Goal: Task Accomplishment & Management: Manage account settings

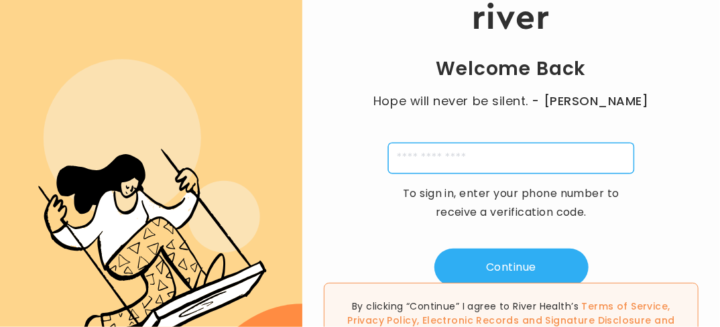
click at [476, 154] on input "tel" at bounding box center [511, 158] width 246 height 31
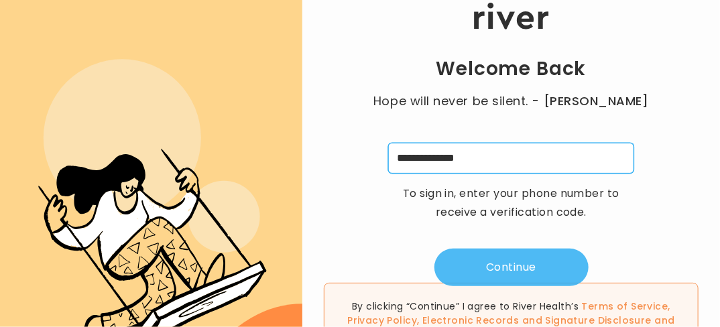
type input "**********"
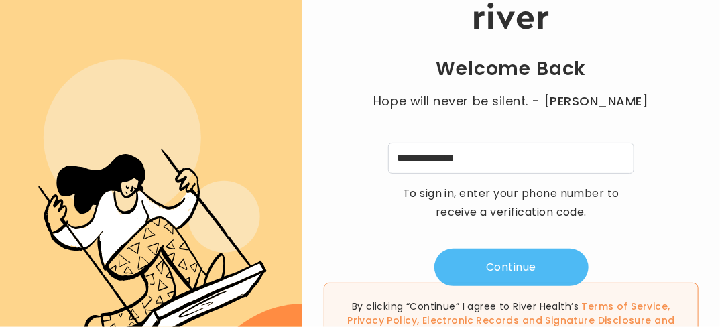
click at [524, 267] on button "Continue" at bounding box center [512, 268] width 154 height 38
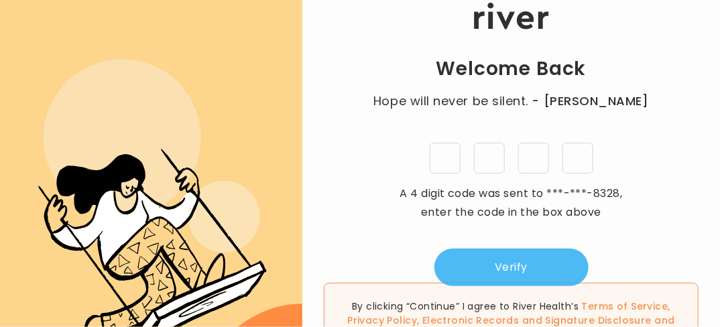
type input "*"
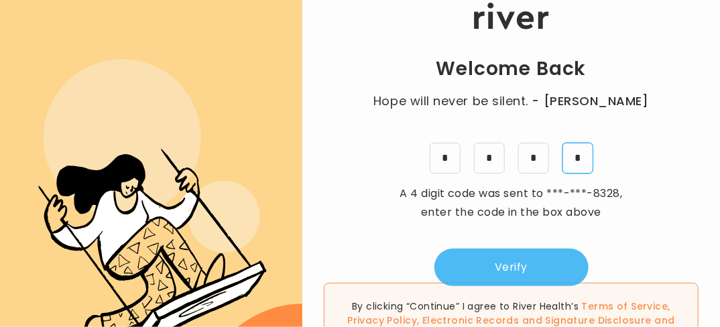
type input "*"
click at [520, 258] on button "Verify" at bounding box center [512, 268] width 154 height 38
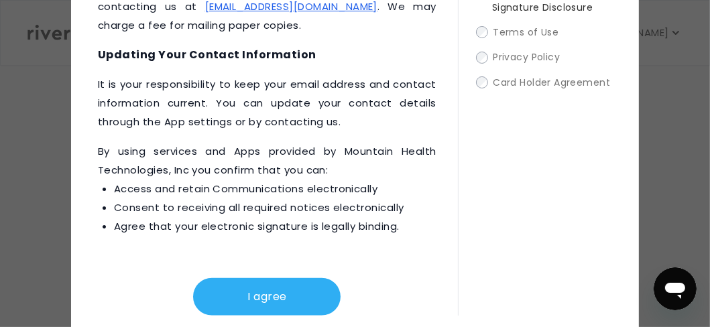
scroll to position [157, 0]
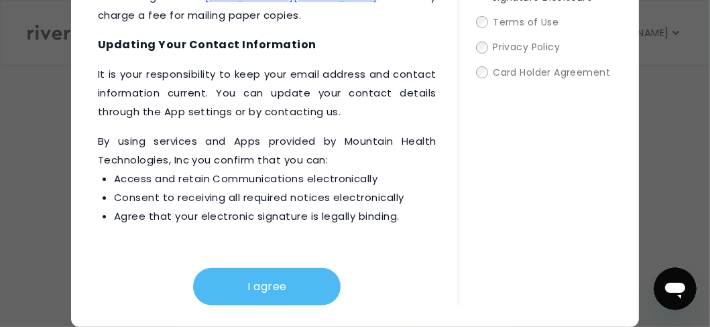
click at [234, 278] on button "I agree" at bounding box center [267, 287] width 148 height 38
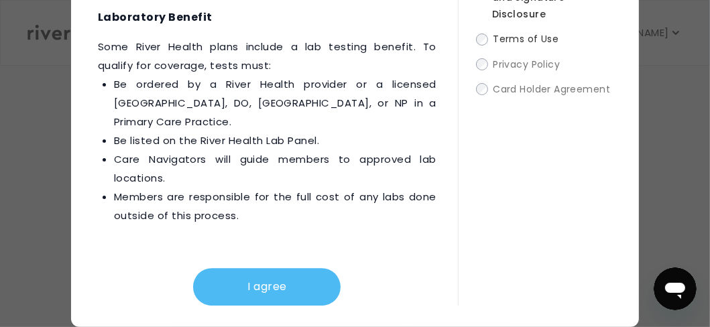
click at [250, 282] on button "I agree" at bounding box center [267, 287] width 148 height 38
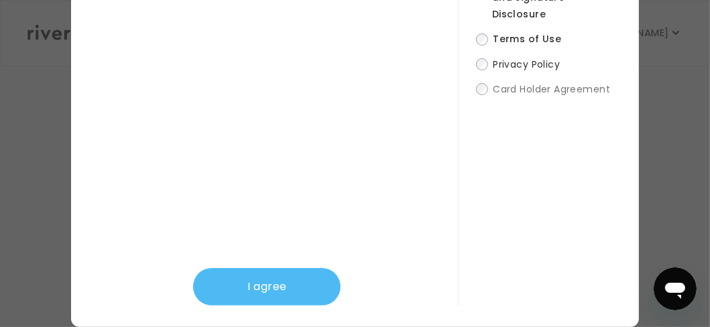
click at [254, 285] on button "I agree" at bounding box center [267, 287] width 148 height 38
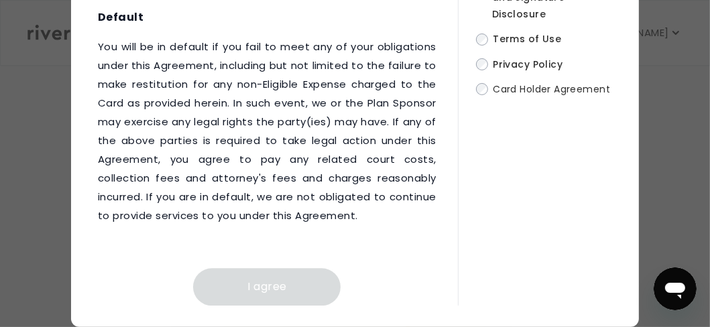
scroll to position [9889, 0]
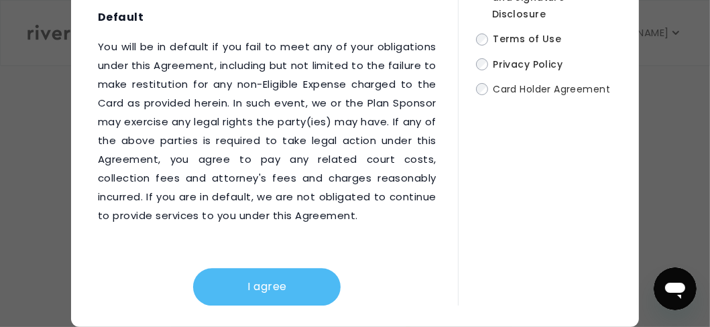
click at [260, 283] on button "I agree" at bounding box center [267, 287] width 148 height 38
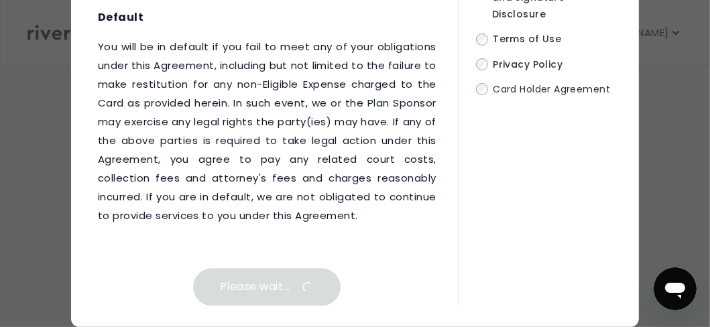
scroll to position [0, 0]
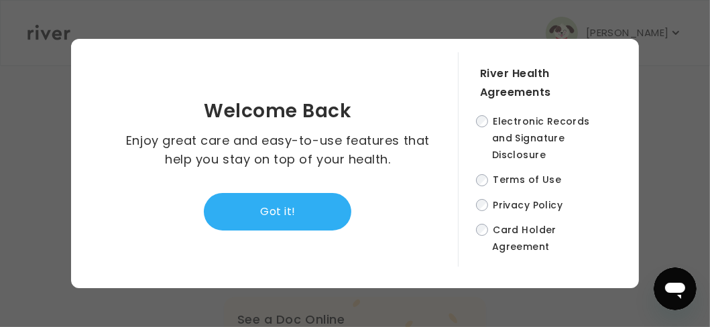
click at [268, 215] on button "Got it!" at bounding box center [278, 212] width 148 height 38
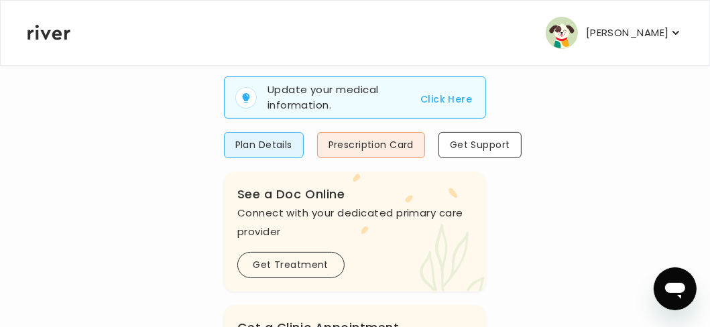
scroll to position [201, 0]
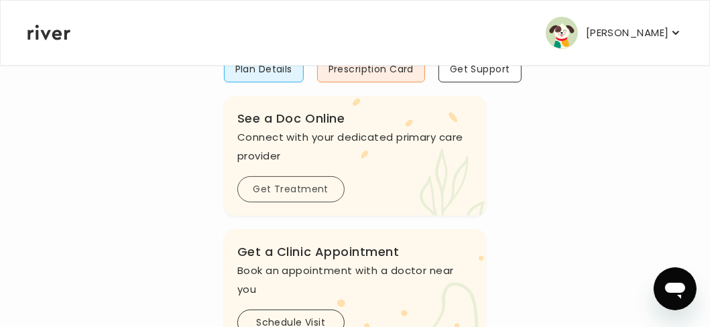
click at [279, 186] on button "Get Treatment" at bounding box center [290, 189] width 107 height 26
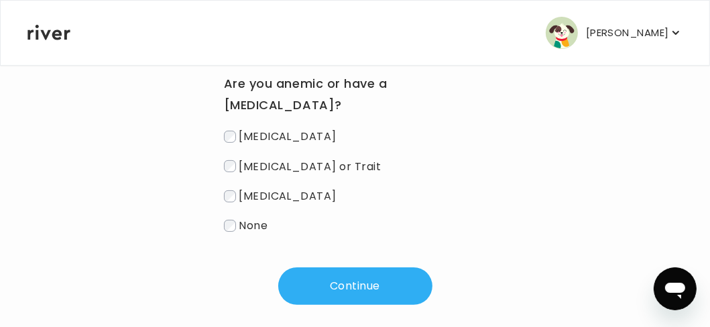
scroll to position [186, 0]
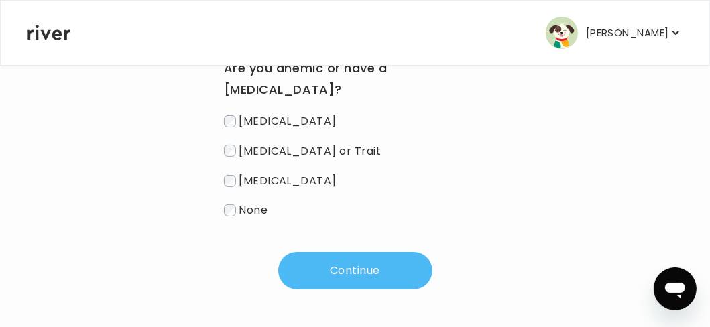
click at [352, 272] on button "Continue" at bounding box center [355, 271] width 154 height 38
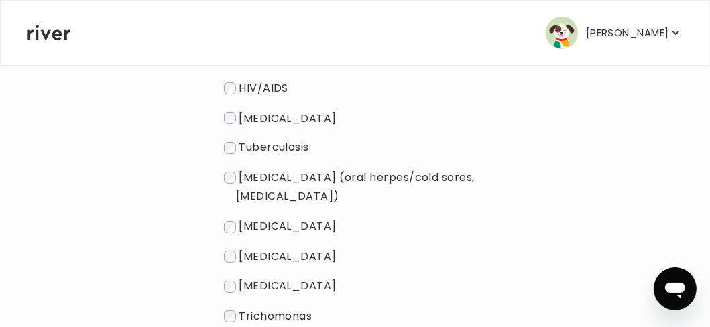
scroll to position [388, 0]
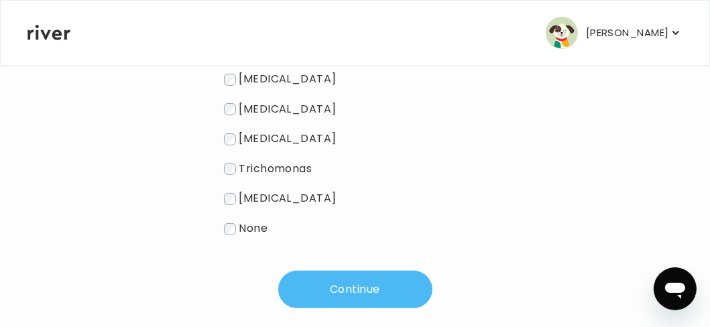
click at [364, 291] on button "Continue" at bounding box center [355, 290] width 154 height 38
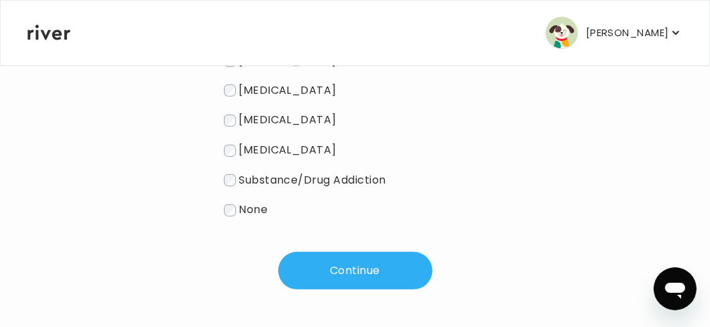
scroll to position [307, 0]
click at [369, 276] on button "Continue" at bounding box center [355, 271] width 154 height 38
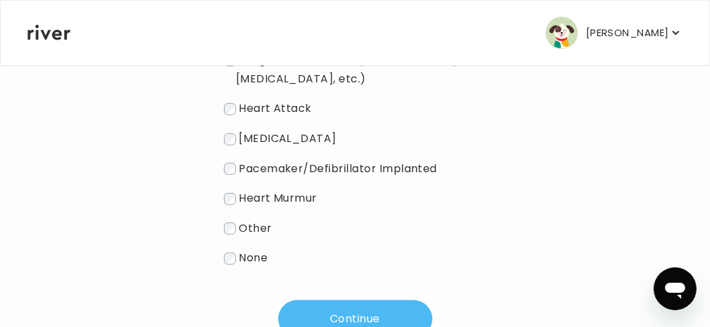
click at [355, 311] on button "Continue" at bounding box center [355, 319] width 154 height 38
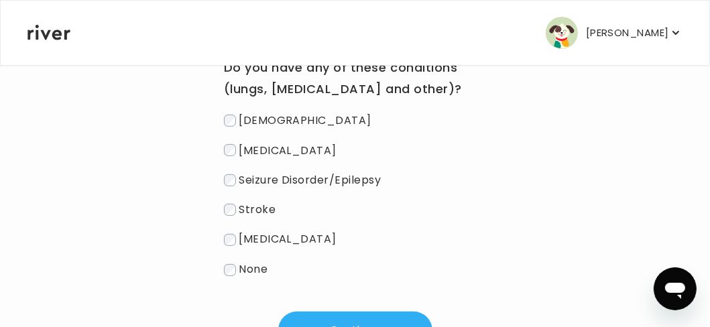
scroll to position [247, 0]
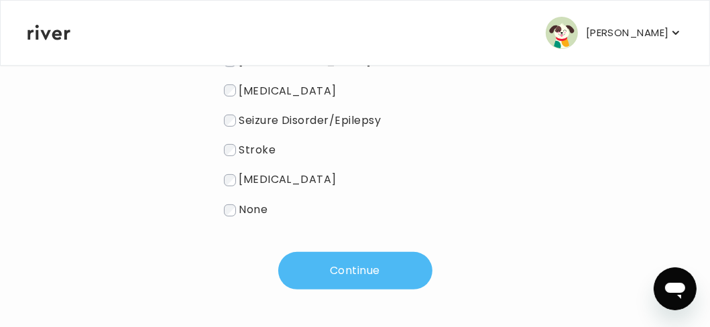
click at [357, 262] on button "Continue" at bounding box center [355, 271] width 154 height 38
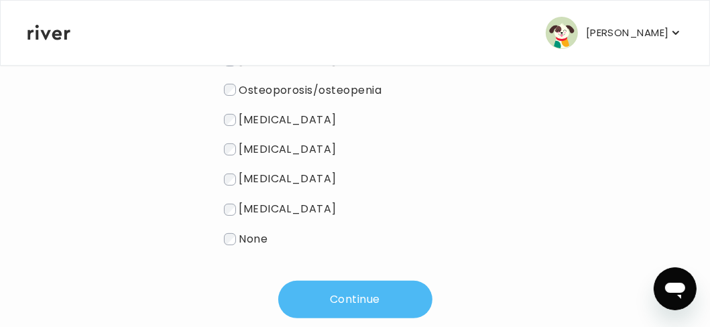
click at [368, 288] on button "Continue" at bounding box center [355, 300] width 154 height 38
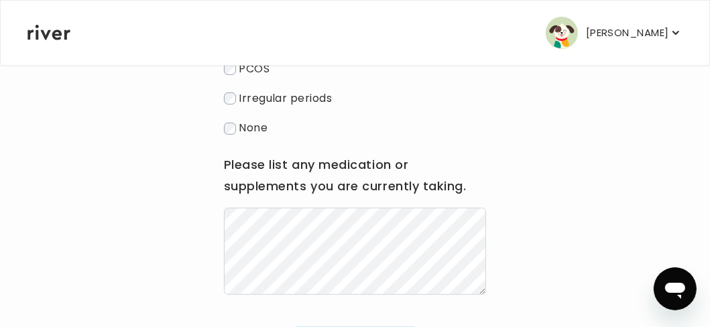
scroll to position [373, 0]
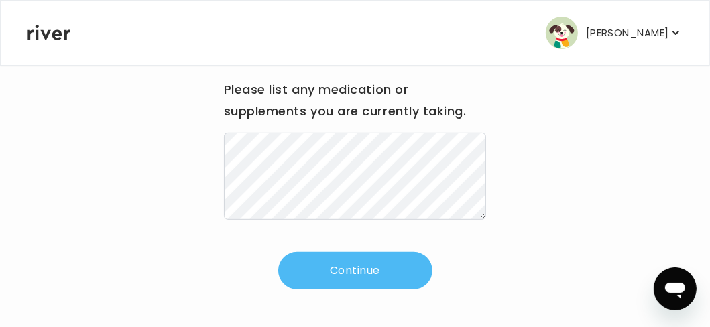
click at [370, 273] on button "Continue" at bounding box center [355, 271] width 154 height 38
click at [329, 273] on button "Continue" at bounding box center [355, 271] width 154 height 38
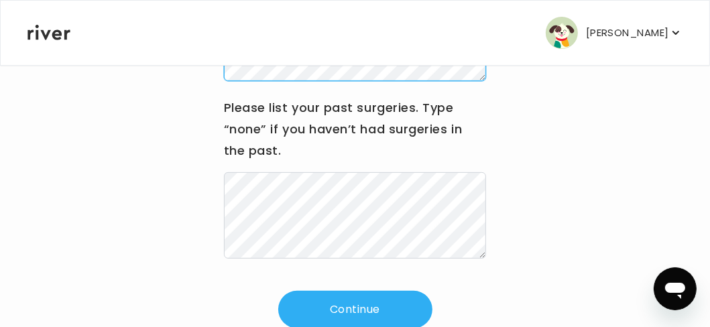
scroll to position [342, 0]
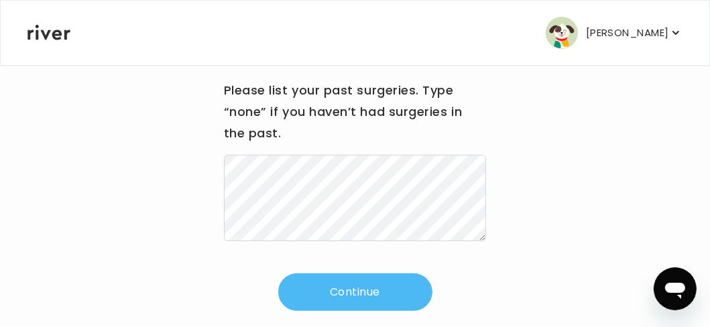
click at [388, 274] on button "Continue" at bounding box center [355, 293] width 154 height 38
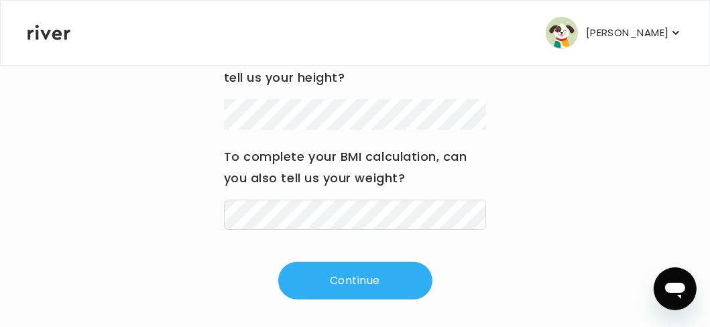
scroll to position [371, 0]
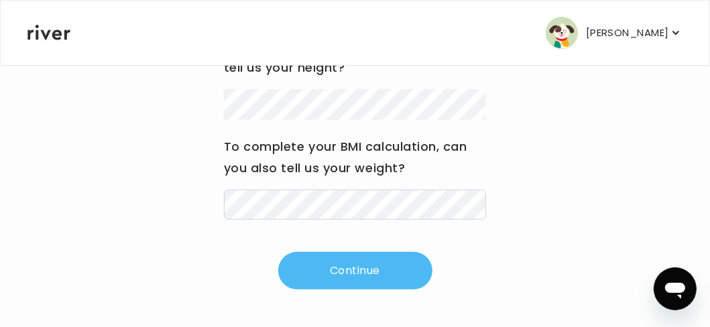
click at [358, 268] on button "Continue" at bounding box center [355, 271] width 154 height 38
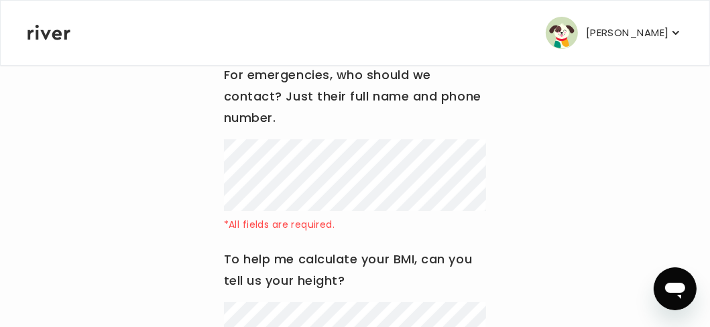
scroll to position [170, 0]
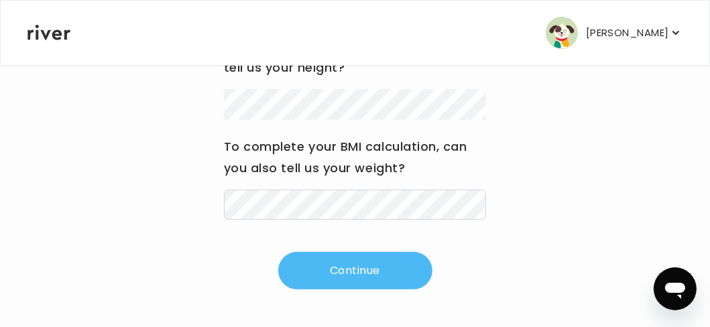
click at [378, 274] on button "Continue" at bounding box center [355, 271] width 154 height 38
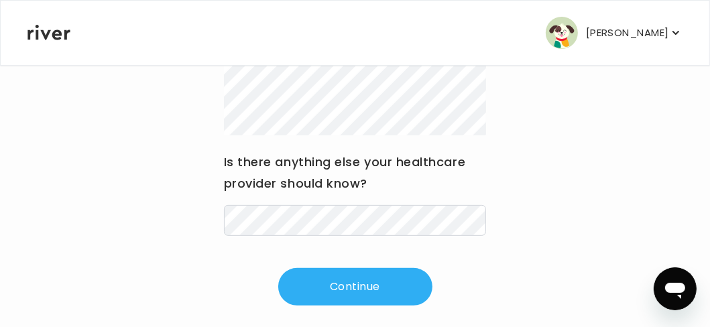
scroll to position [370, 0]
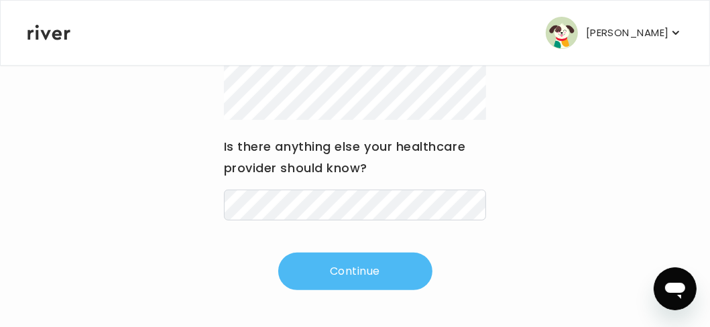
click at [388, 260] on button "Continue" at bounding box center [355, 272] width 154 height 38
click at [366, 264] on button "Continue" at bounding box center [355, 272] width 154 height 38
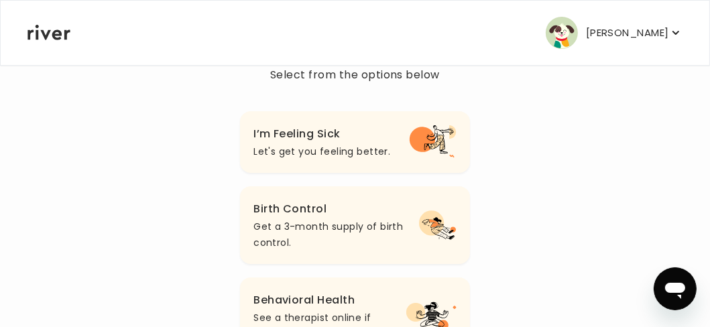
scroll to position [134, 0]
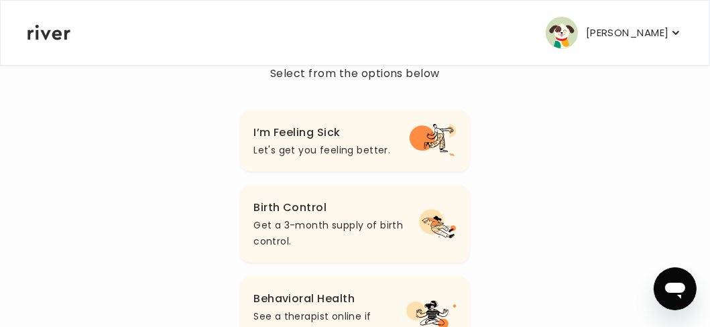
click at [323, 142] on h3 "I’m Feeling Sick" at bounding box center [322, 132] width 137 height 19
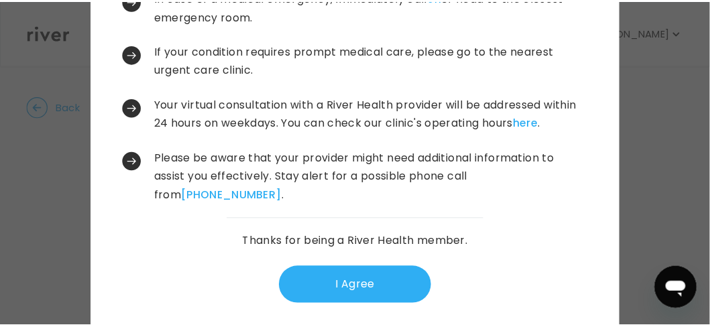
scroll to position [123, 0]
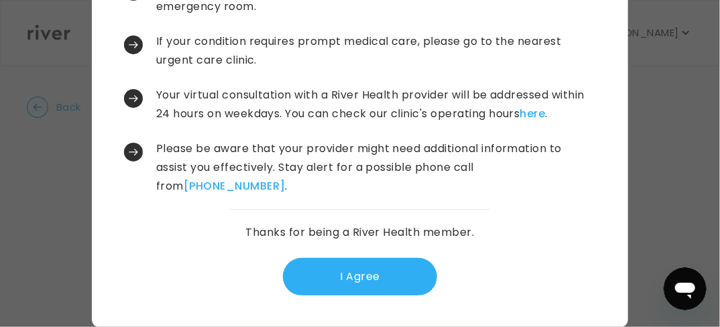
click at [357, 270] on button "I Agree" at bounding box center [360, 277] width 154 height 38
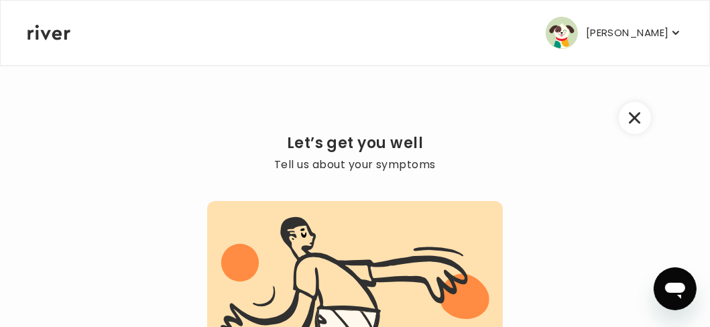
click at [637, 112] on icon "button" at bounding box center [635, 118] width 12 height 12
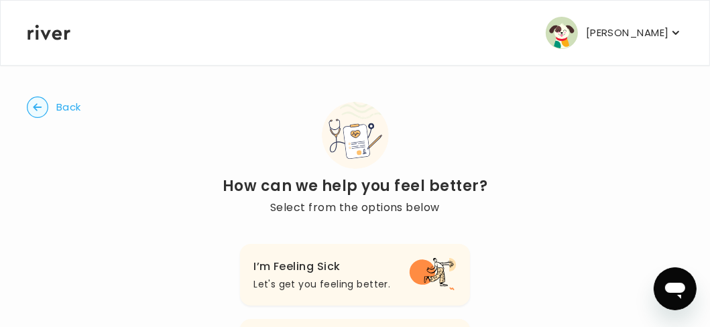
click at [671, 30] on icon "button" at bounding box center [675, 32] width 13 height 13
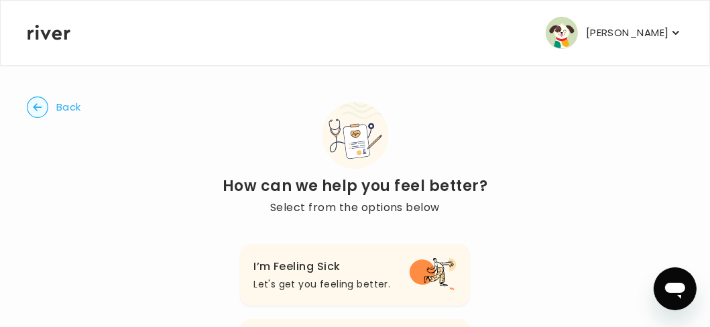
click at [36, 110] on circle "button" at bounding box center [37, 107] width 21 height 21
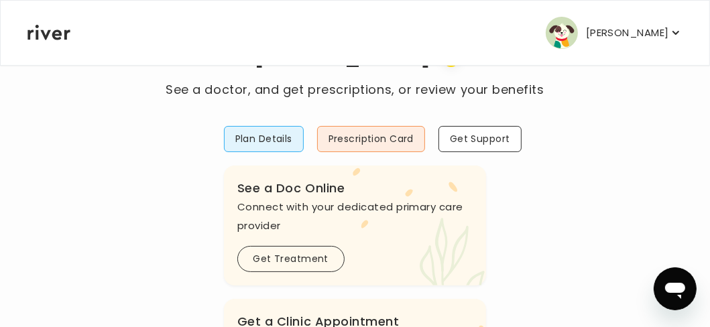
scroll to position [67, 0]
click at [292, 254] on button "Get Treatment" at bounding box center [290, 258] width 107 height 26
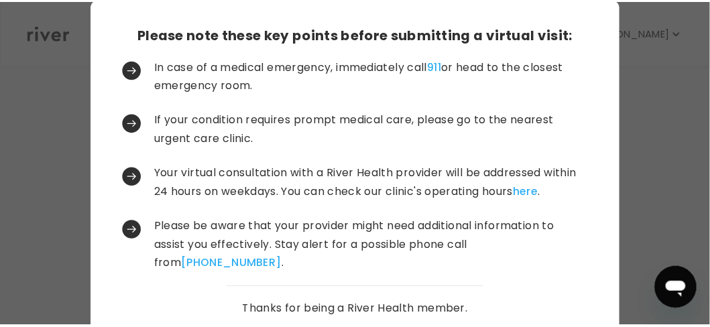
scroll to position [123, 0]
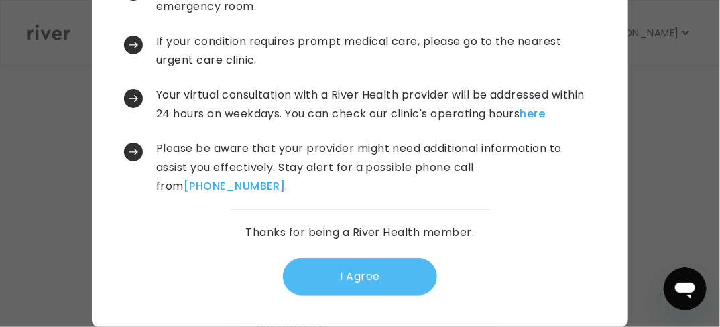
click at [337, 278] on button "I Agree" at bounding box center [360, 277] width 154 height 38
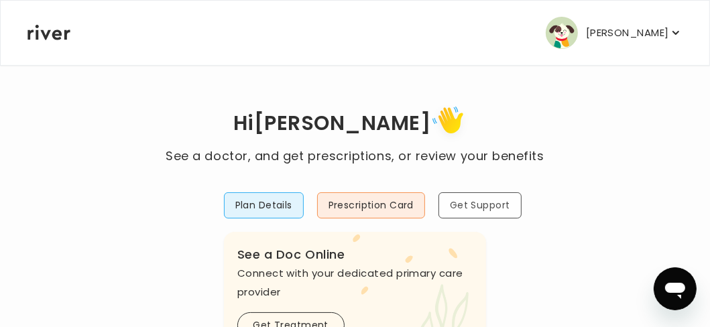
click at [490, 197] on button "Get Support" at bounding box center [480, 205] width 83 height 26
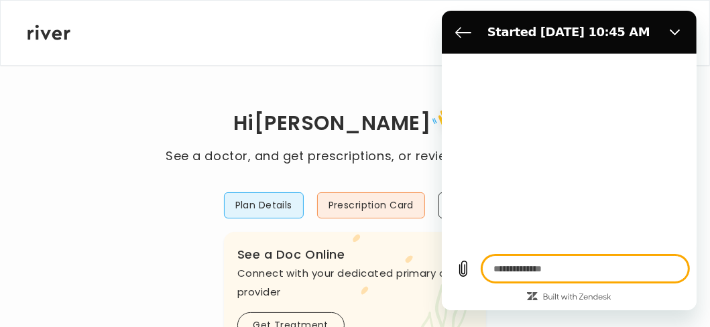
type textarea "*"
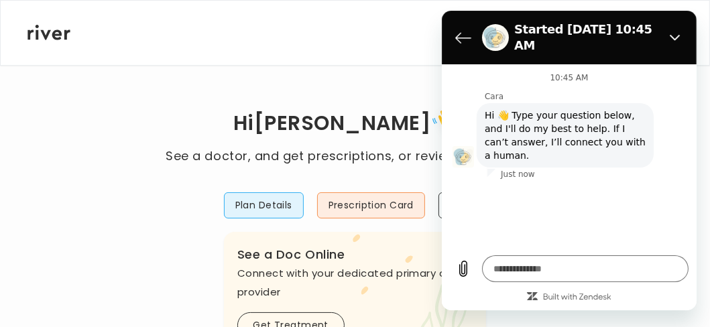
click at [204, 37] on div "Jeffrey Miller Profile Activate Card Reimbursement Terms of Service Privacy Pol…" at bounding box center [354, 33] width 655 height 64
click at [267, 207] on button "Plan Details" at bounding box center [264, 205] width 80 height 26
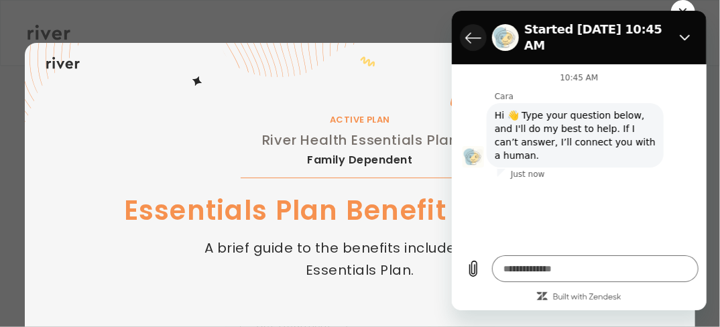
click at [469, 32] on icon "Back to the conversation list" at bounding box center [473, 38] width 16 height 16
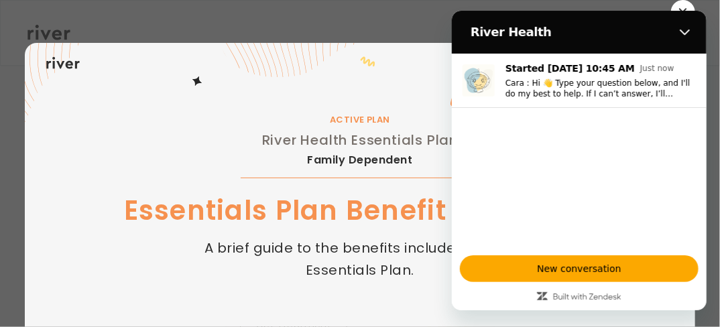
click at [256, 25] on div "1 / 15 ACTIVE PLAN River Health Essentials Plan Family Dependent Essentials Pla…" at bounding box center [360, 239] width 671 height 479
click at [681, 28] on icon "Close" at bounding box center [684, 32] width 11 height 11
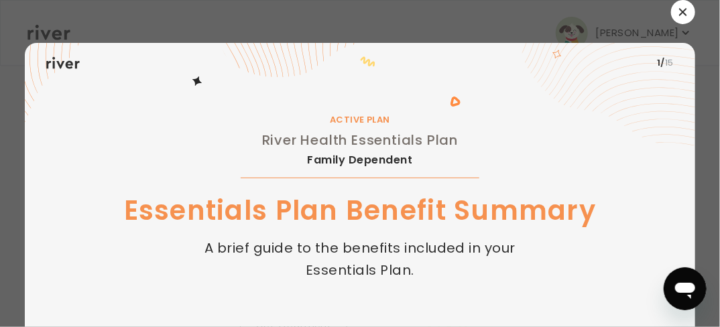
click at [684, 15] on button "button" at bounding box center [683, 12] width 24 height 24
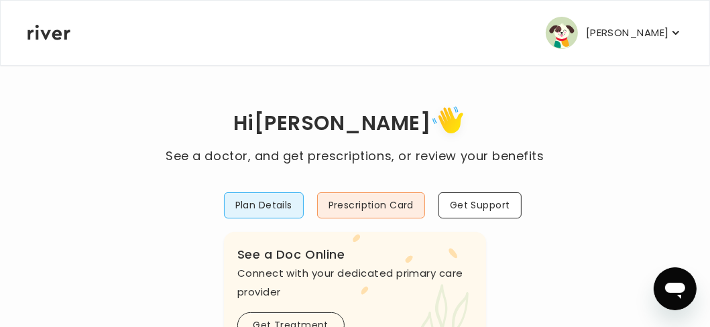
click at [311, 50] on div "Jeffrey Miller Profile Activate Card Reimbursement Terms of Service Privacy Pol…" at bounding box center [354, 33] width 655 height 64
click at [614, 9] on div "Jeffrey Miller Profile Activate Card Reimbursement Terms of Service Privacy Pol…" at bounding box center [354, 33] width 655 height 64
click at [614, 12] on div "Jeffrey Miller Profile Activate Card Reimbursement Terms of Service Privacy Pol…" at bounding box center [354, 33] width 655 height 64
click at [670, 32] on icon "button" at bounding box center [675, 32] width 13 height 13
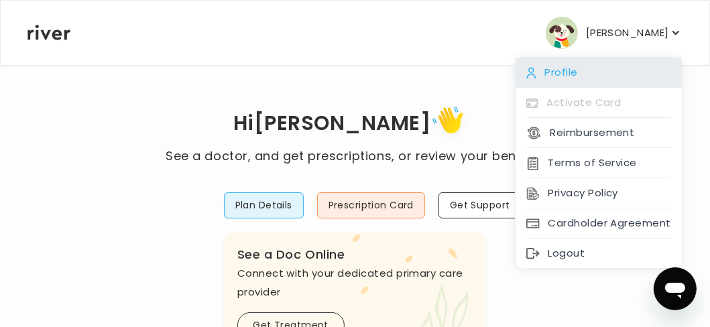
click at [563, 72] on div "Profile" at bounding box center [599, 73] width 166 height 30
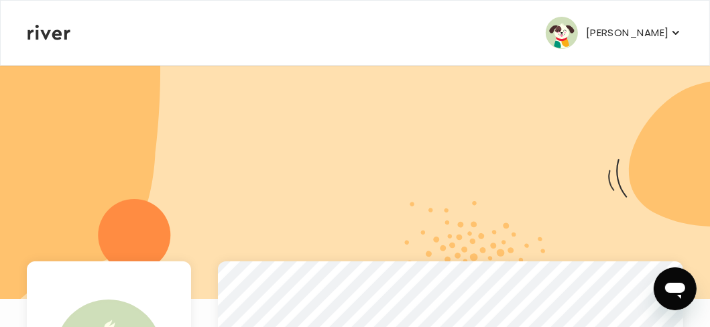
click at [675, 26] on icon "button" at bounding box center [675, 32] width 13 height 13
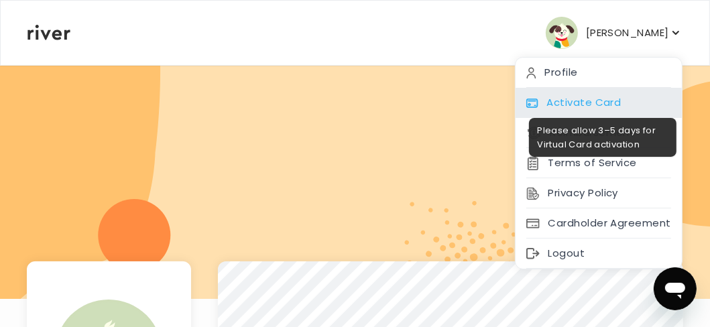
click at [574, 99] on div "Activate Card" at bounding box center [599, 103] width 166 height 30
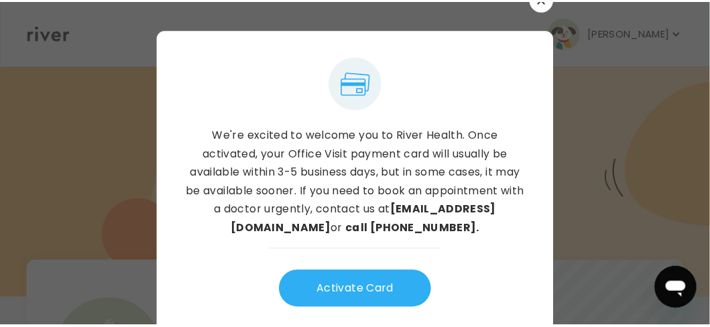
scroll to position [21, 0]
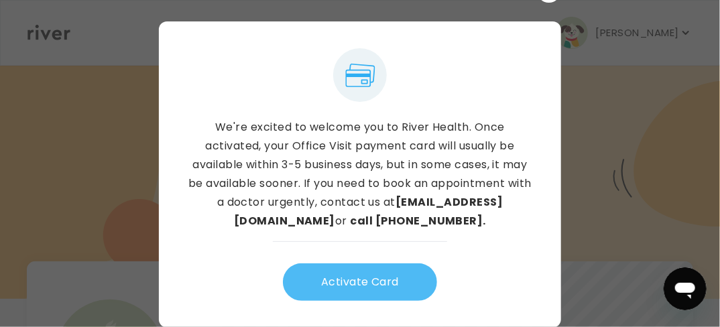
click at [374, 271] on button "Activate Card" at bounding box center [360, 283] width 154 height 38
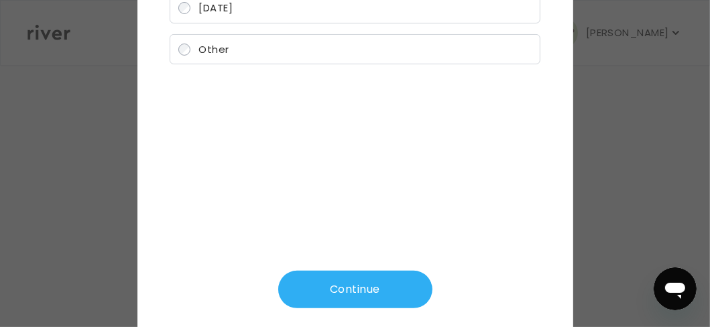
scroll to position [185, 0]
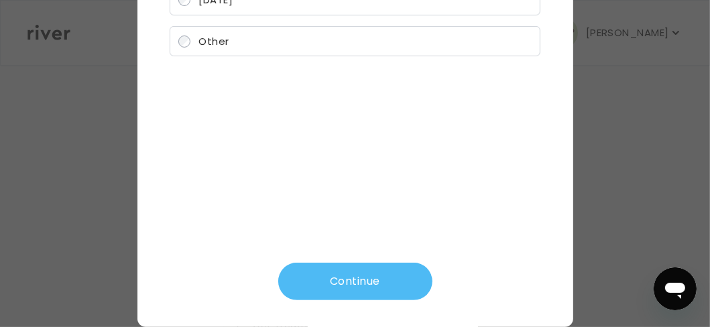
click at [370, 280] on button "Continue" at bounding box center [355, 282] width 154 height 38
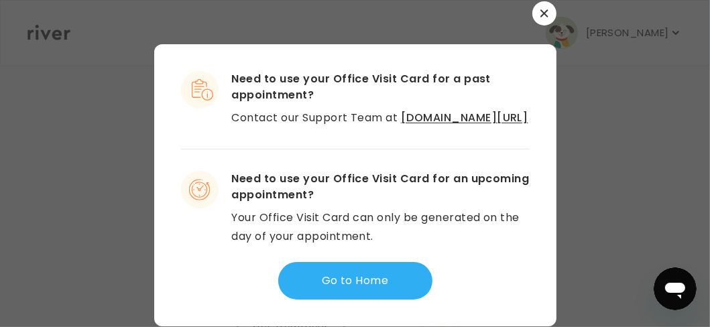
click at [608, 140] on div at bounding box center [355, 163] width 710 height 327
drag, startPoint x: 23, startPoint y: 74, endPoint x: 50, endPoint y: 76, distance: 26.9
click at [22, 74] on div at bounding box center [355, 163] width 710 height 327
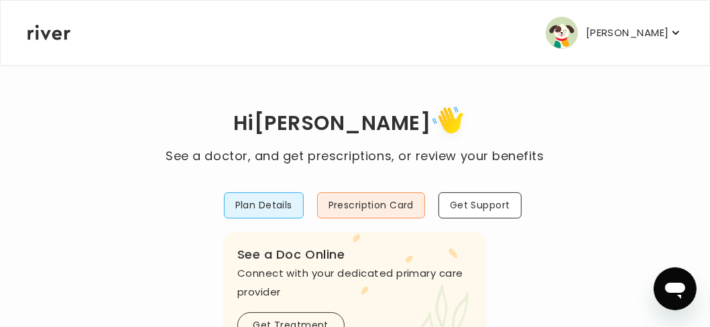
click at [679, 34] on icon "button" at bounding box center [675, 32] width 13 height 13
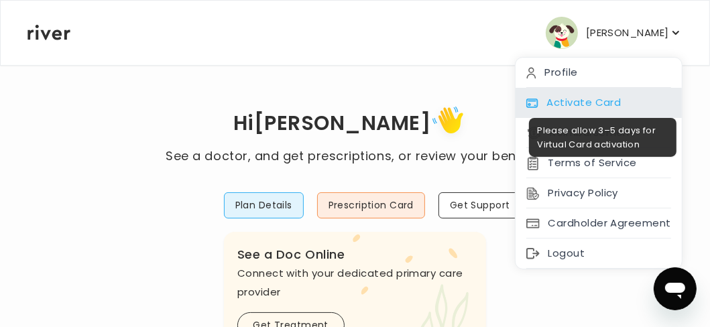
click at [575, 99] on div "Activate Card" at bounding box center [599, 103] width 166 height 30
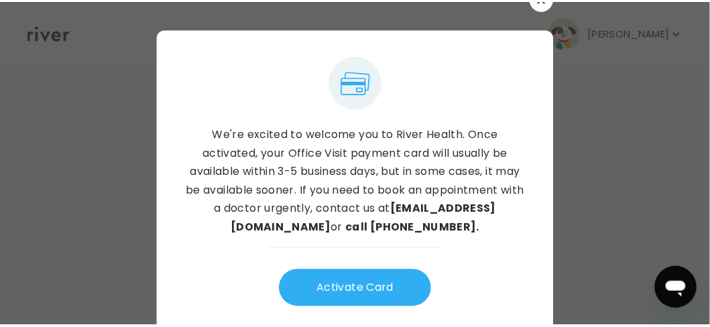
scroll to position [21, 0]
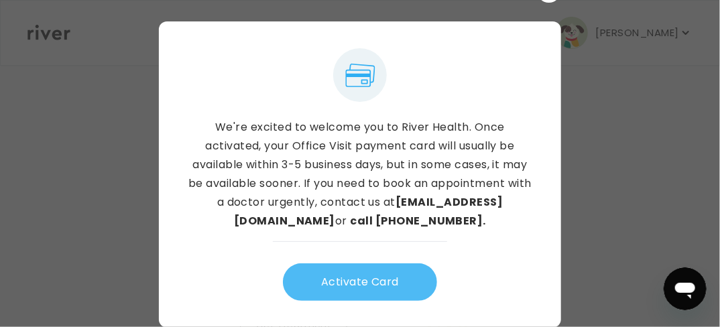
click at [341, 282] on button "Activate Card" at bounding box center [360, 283] width 154 height 38
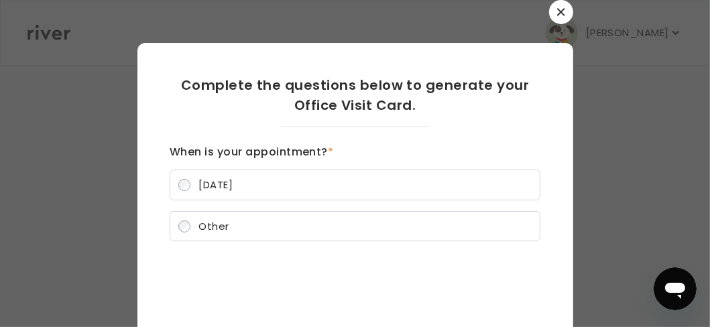
click at [557, 10] on icon "button" at bounding box center [561, 12] width 8 height 8
